Goal: Task Accomplishment & Management: Complete application form

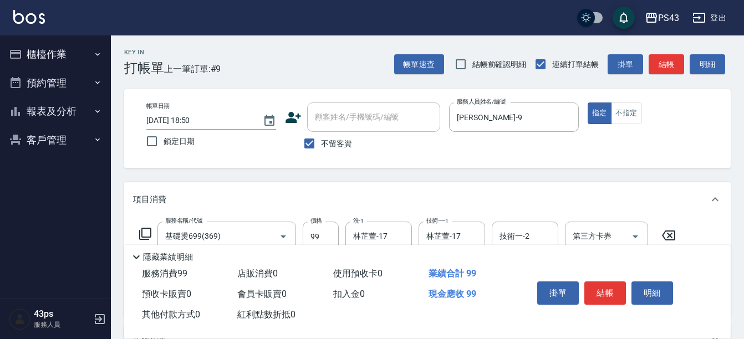
scroll to position [166, 0]
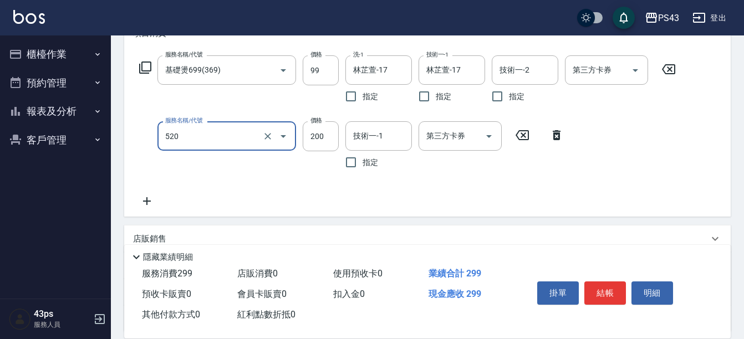
type input "200護髮(520)"
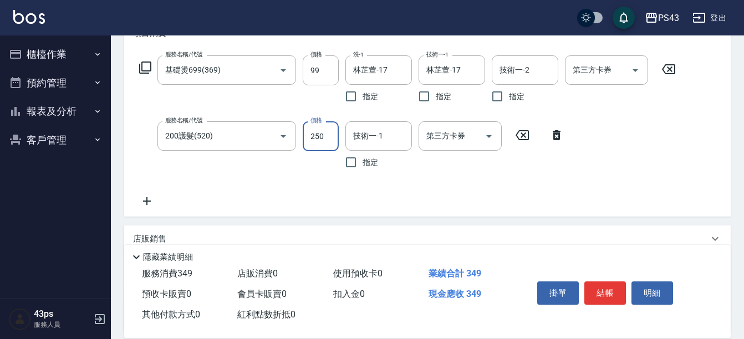
type input "250"
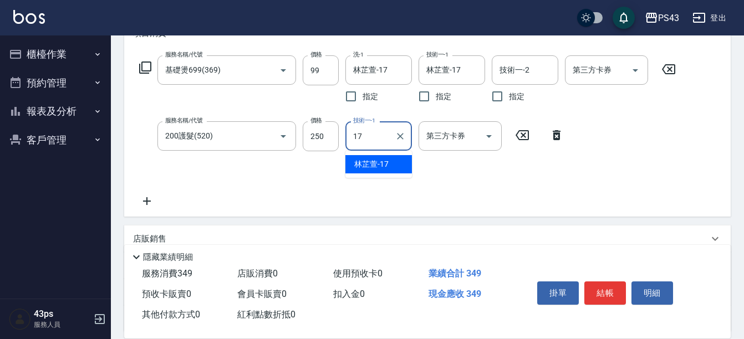
type input "林芷萱-17"
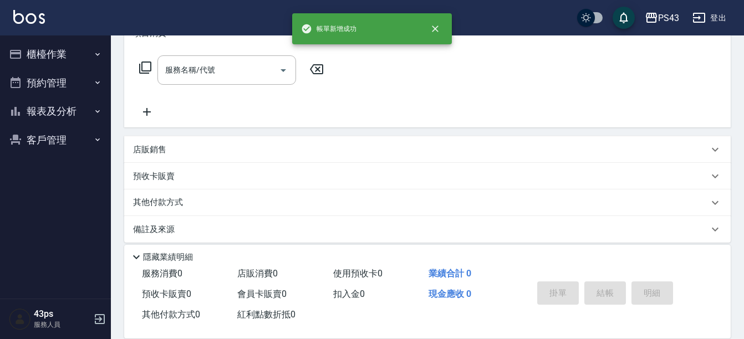
scroll to position [0, 0]
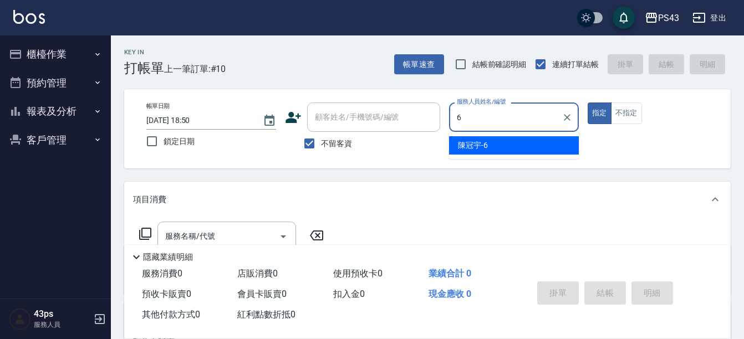
type input "陳冠宇-6"
type button "true"
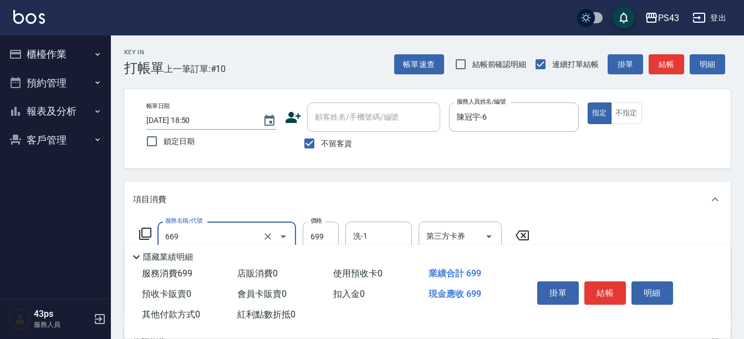
type input "精油699(669)"
type input "700"
type input "陳冠宇-6"
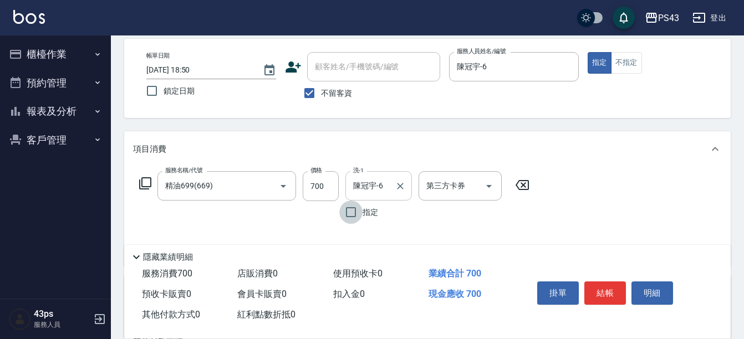
scroll to position [166, 0]
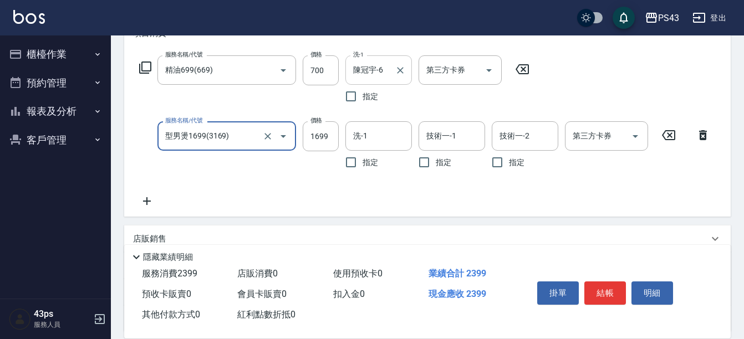
type input "型男燙1699(3169)"
type input "2100"
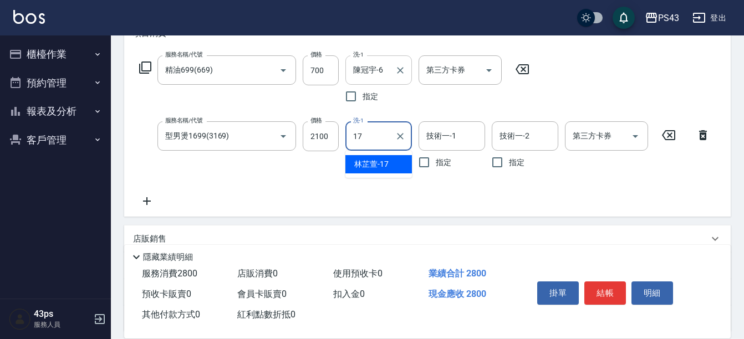
type input "林芷萱-17"
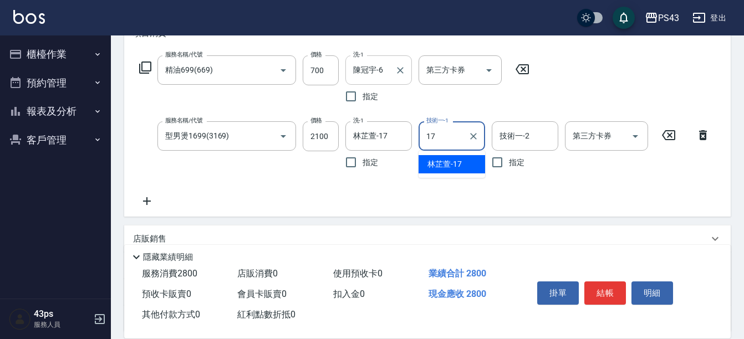
type input "林芷萱-17"
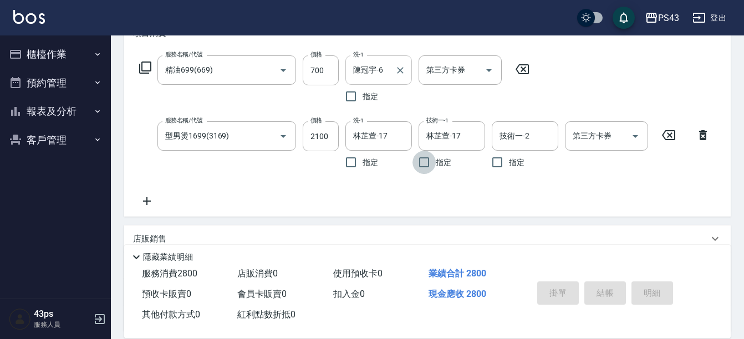
type input "[DATE] 18:51"
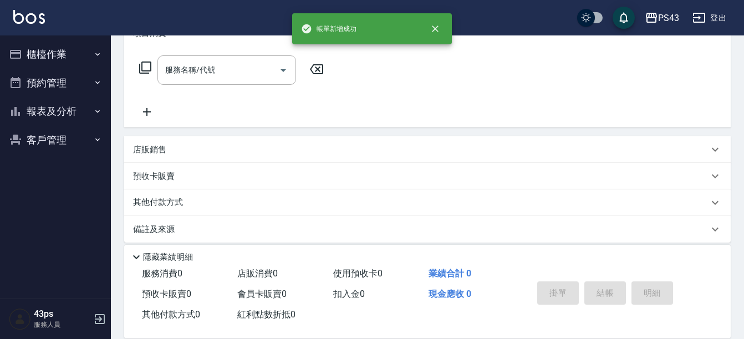
scroll to position [0, 0]
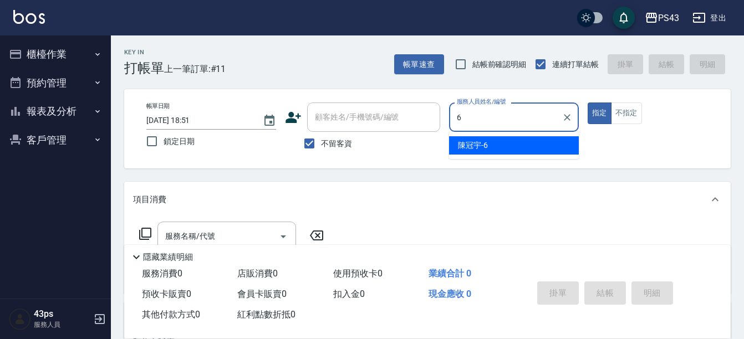
type input "陳冠宇-6"
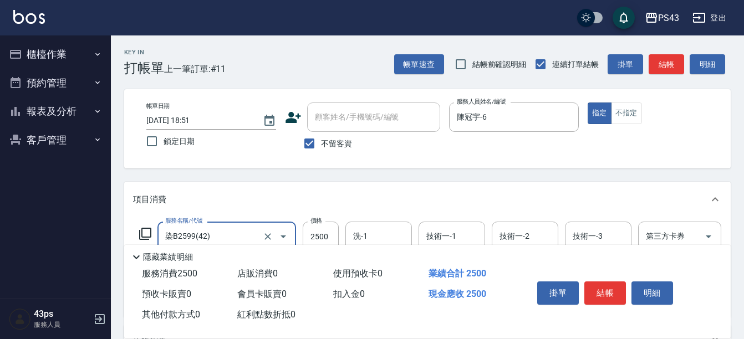
type input "染B2599(42)"
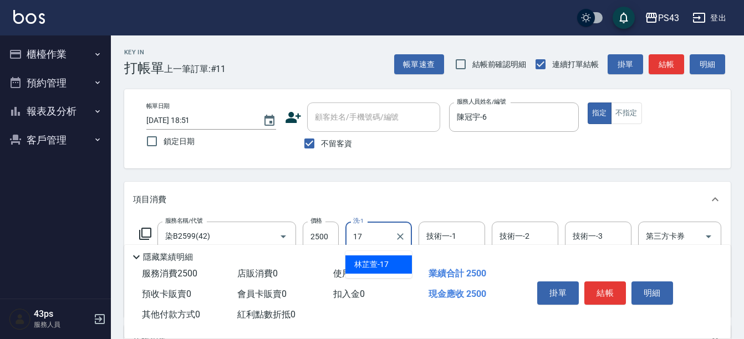
type input "林芷萱-17"
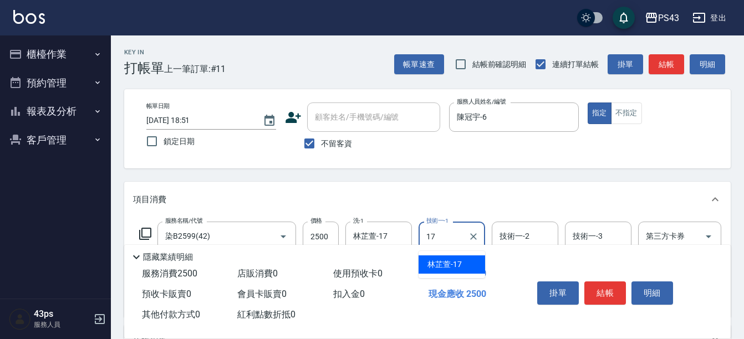
type input "林芷萱-17"
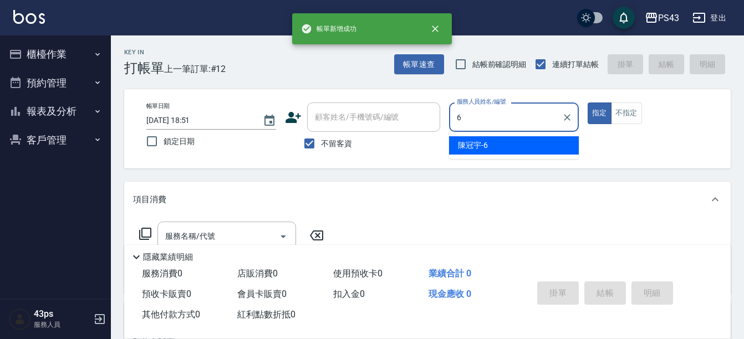
type input "陳冠宇-6"
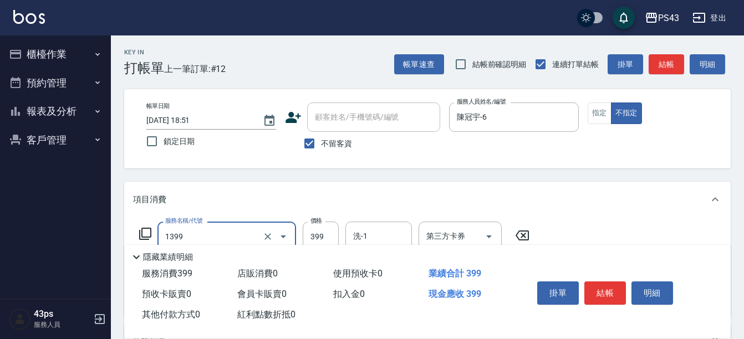
type input "海鹽洗髮399(1399)"
type input "499"
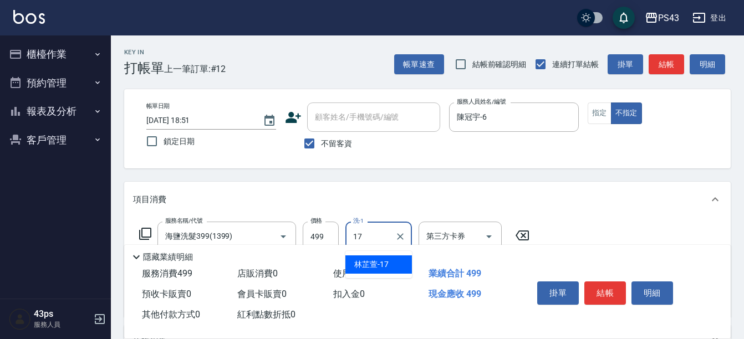
type input "林芷萱-17"
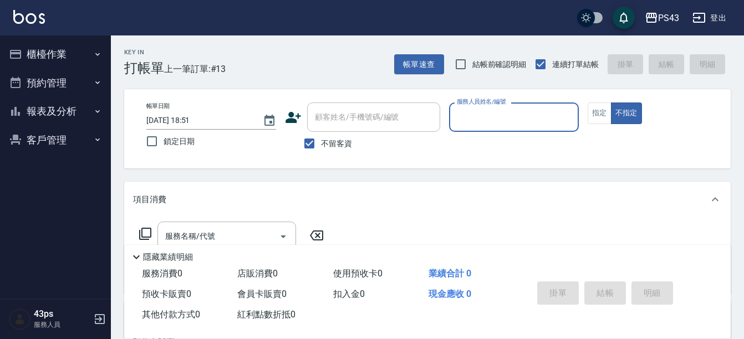
click at [511, 118] on input "服務人員姓名/編號" at bounding box center [514, 117] width 120 height 19
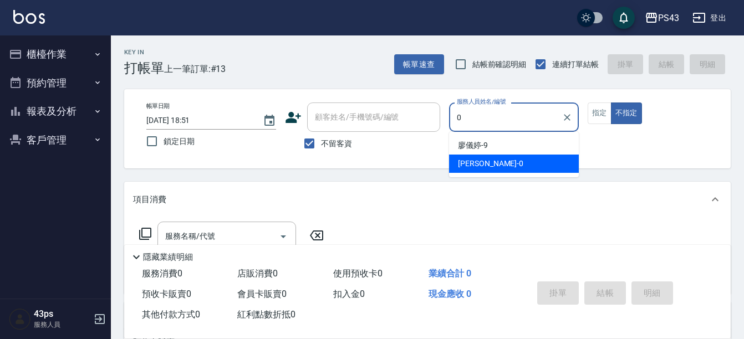
type input "田田-0"
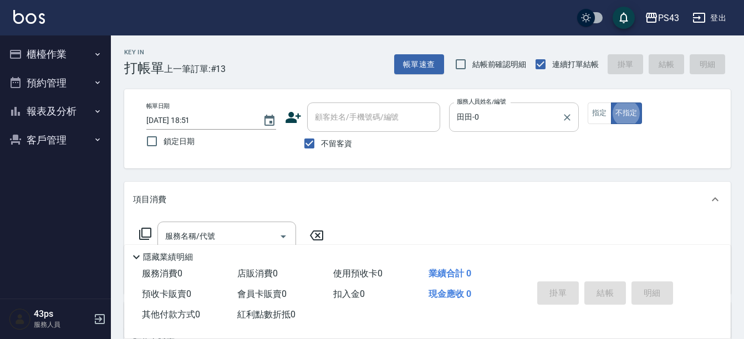
type button "false"
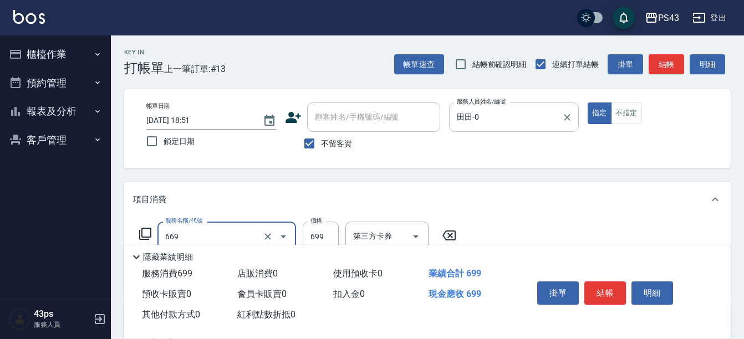
type input "精油699(669)"
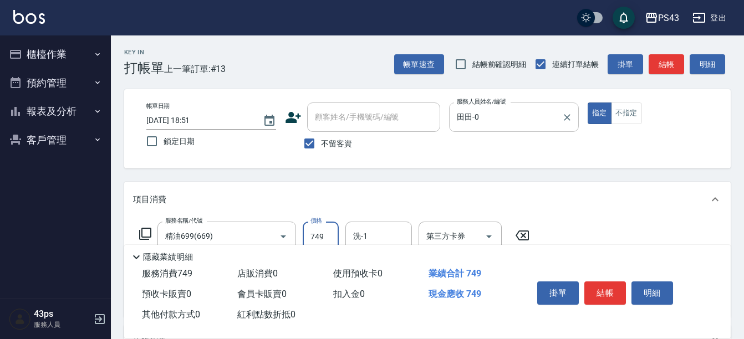
type input "749"
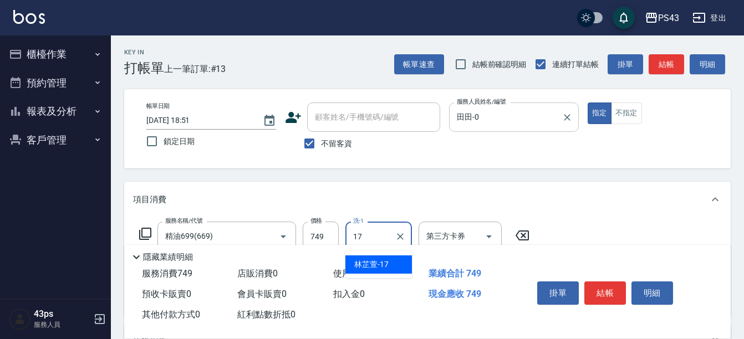
type input "林芷萱-17"
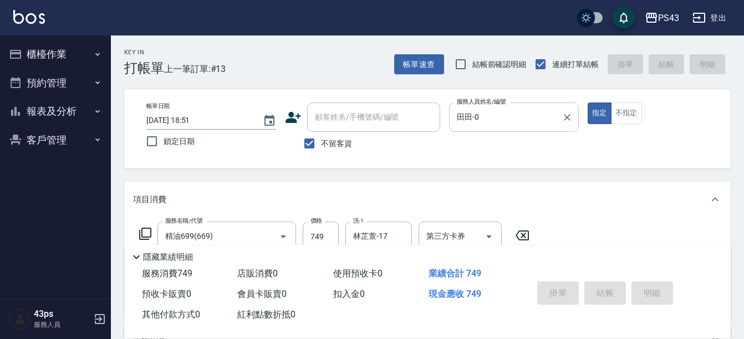
type input "[DATE] 19:12"
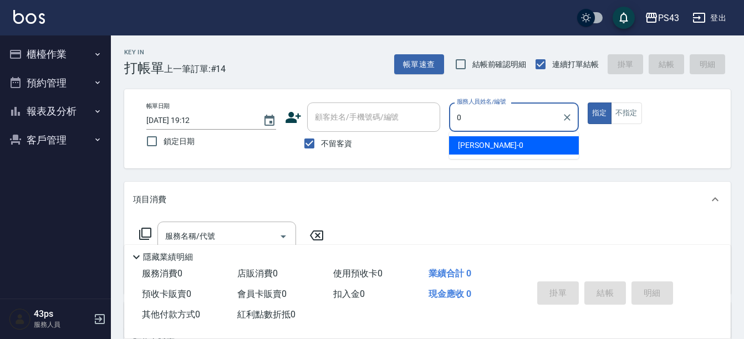
type input "田田-0"
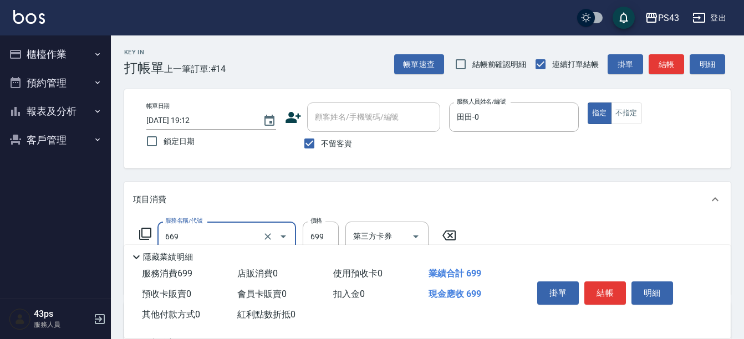
type input "精油699(669)"
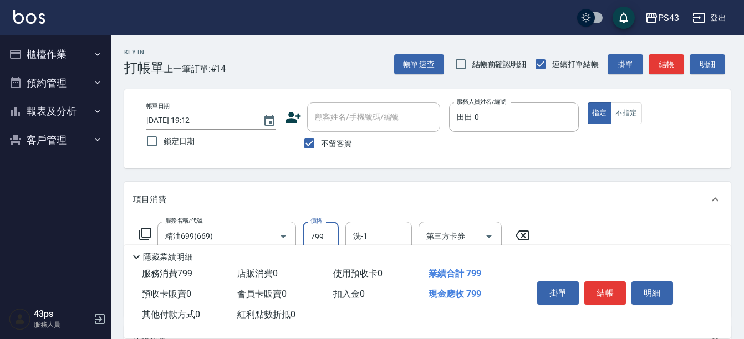
type input "799"
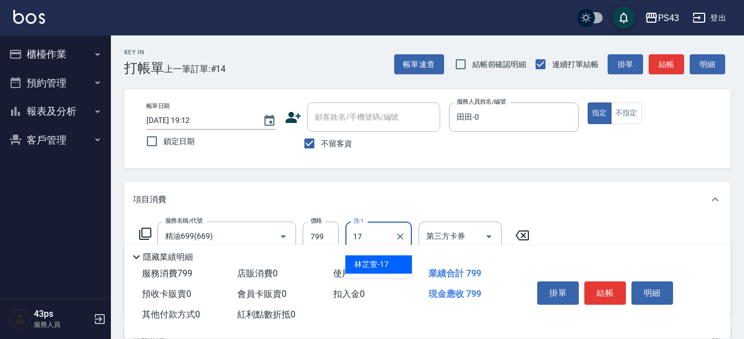
type input "林芷萱-17"
